Goal: Check status: Check status

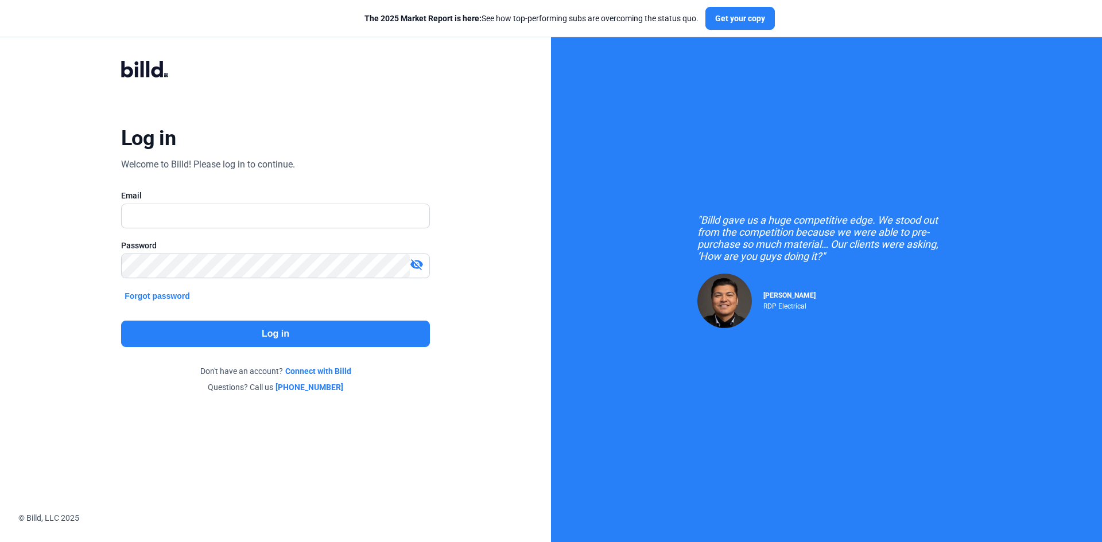
type input "[EMAIL_ADDRESS][DOMAIN_NAME]"
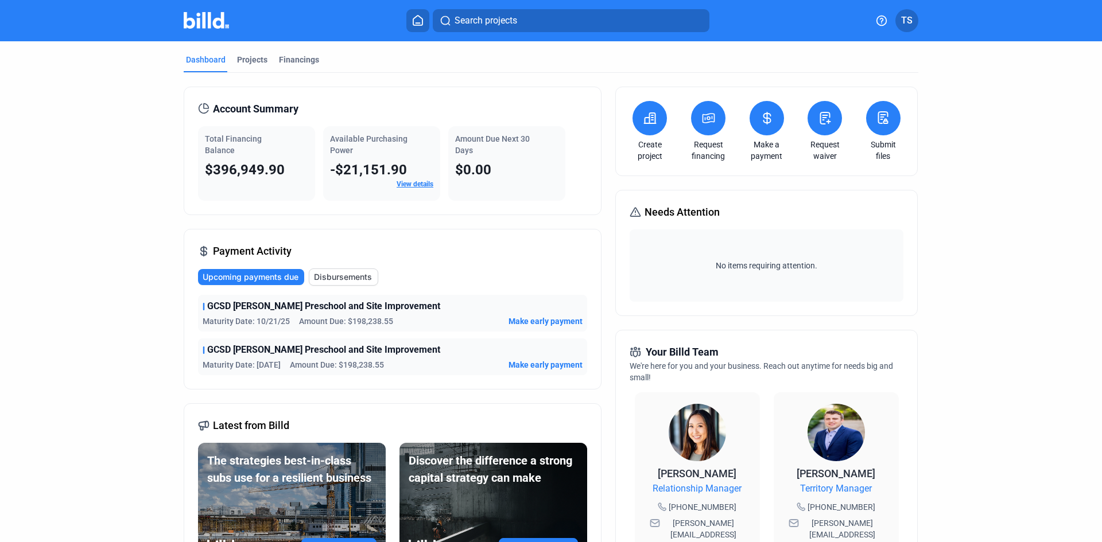
scroll to position [57, 0]
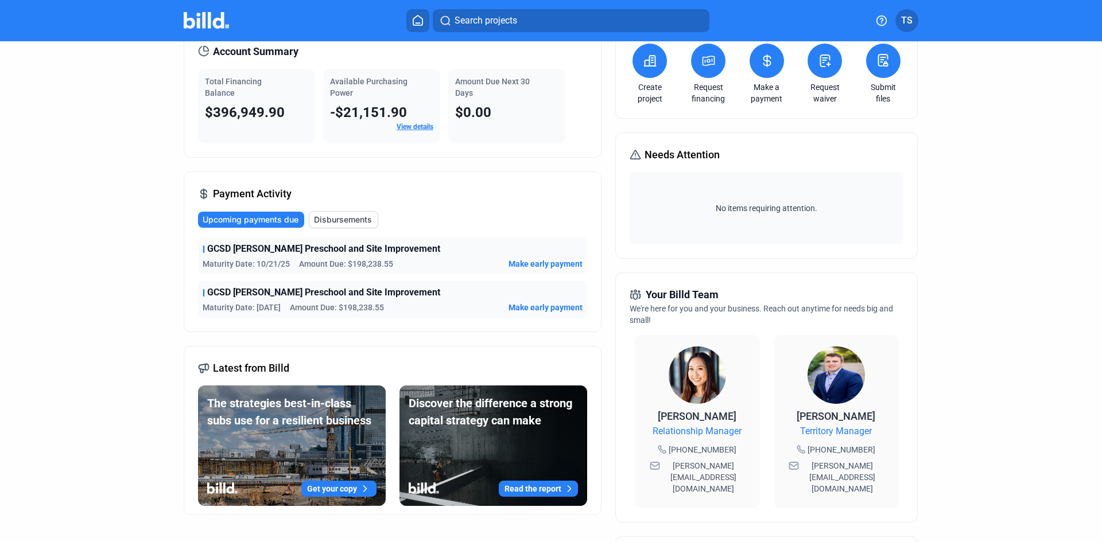
click at [337, 220] on span "Disbursements" at bounding box center [343, 219] width 58 height 11
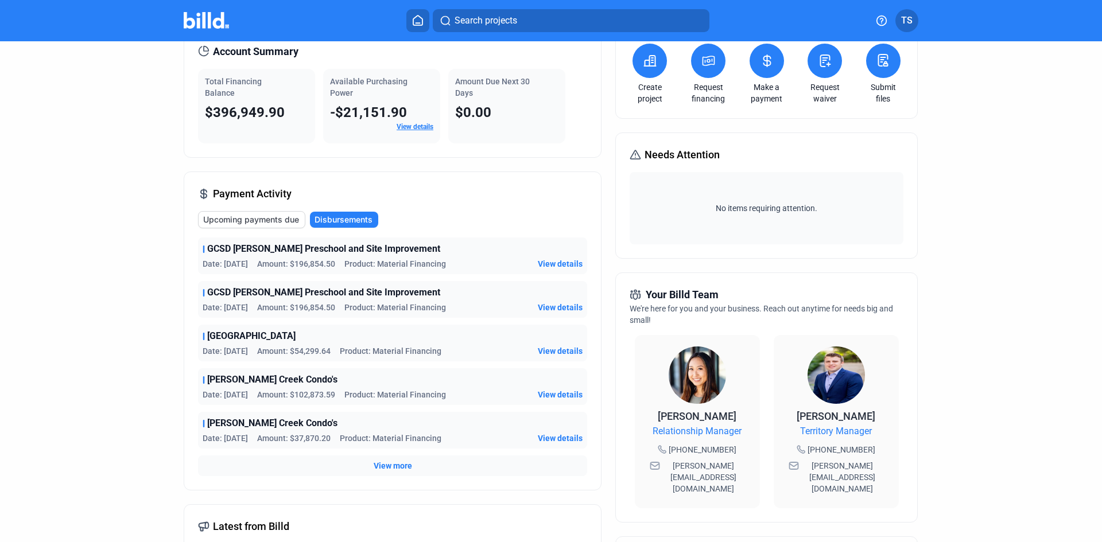
click at [267, 221] on span "Upcoming payments due" at bounding box center [251, 219] width 96 height 11
